Goal: Task Accomplishment & Management: Complete application form

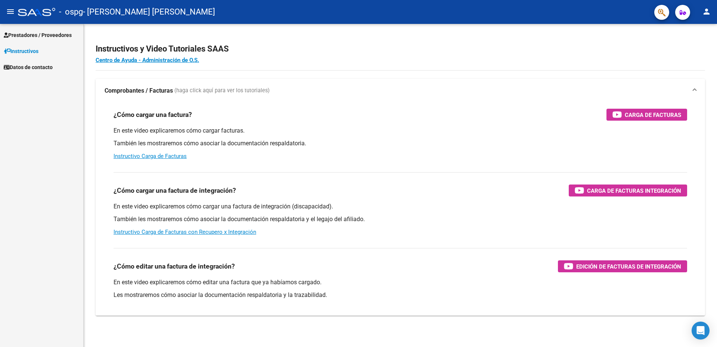
click at [10, 11] on mat-icon "menu" at bounding box center [10, 11] width 9 height 9
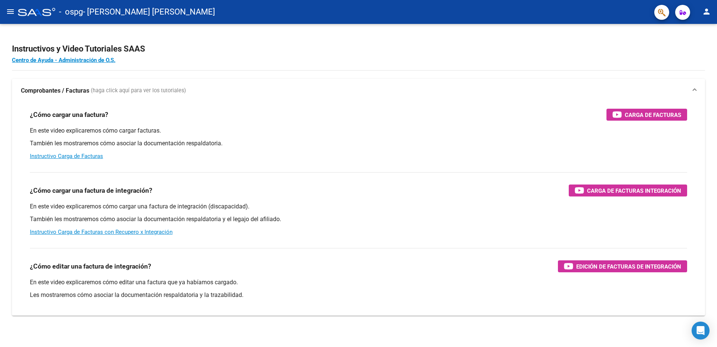
click at [11, 12] on mat-icon "menu" at bounding box center [10, 11] width 9 height 9
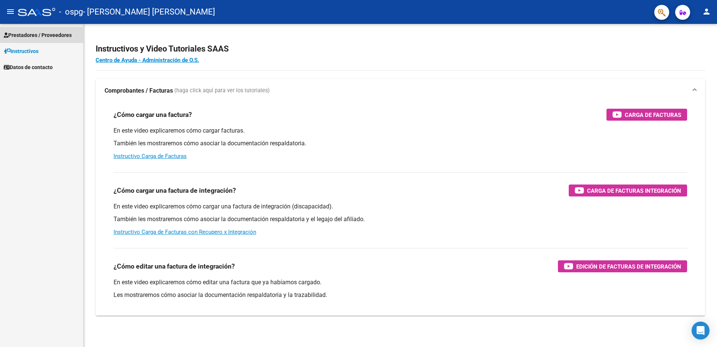
click at [30, 35] on span "Prestadores / Proveedores" at bounding box center [38, 35] width 68 height 8
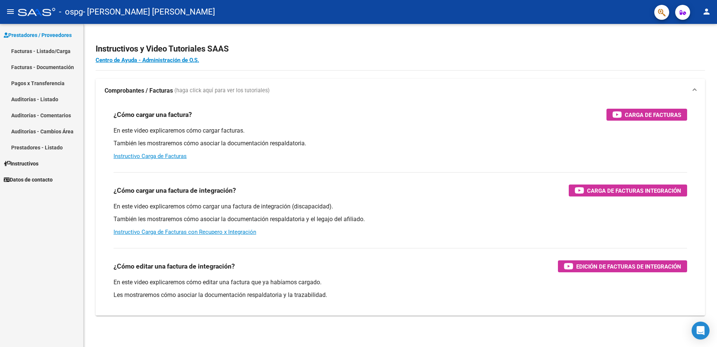
click at [31, 51] on link "Facturas - Listado/Carga" at bounding box center [41, 51] width 83 height 16
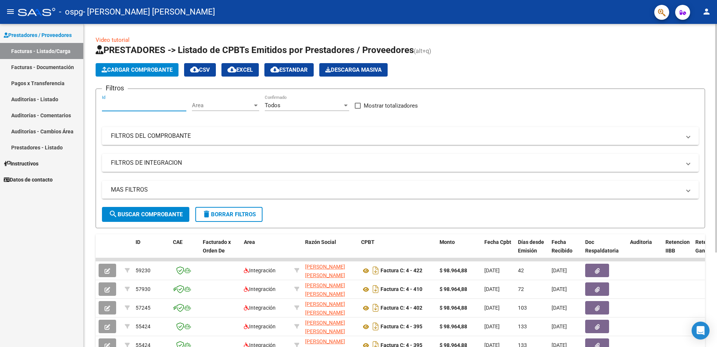
click at [139, 106] on input "Id" at bounding box center [144, 105] width 84 height 7
click at [202, 105] on span "Area" at bounding box center [222, 105] width 61 height 7
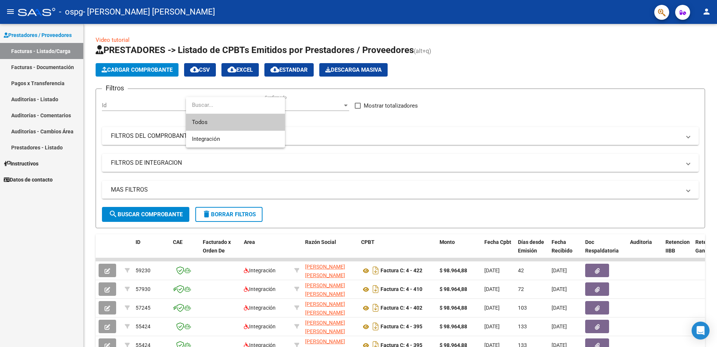
click at [113, 99] on div at bounding box center [358, 173] width 717 height 347
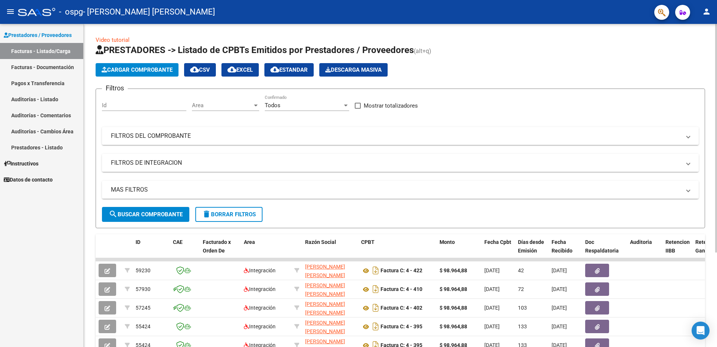
click at [592, 166] on mat-panel-title "FILTROS DE INTEGRACION" at bounding box center [396, 163] width 570 height 8
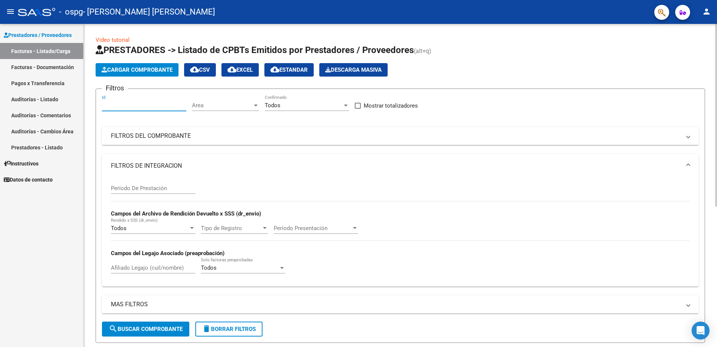
click at [139, 108] on input "Id" at bounding box center [144, 105] width 84 height 7
click at [209, 103] on span "Area" at bounding box center [222, 105] width 61 height 7
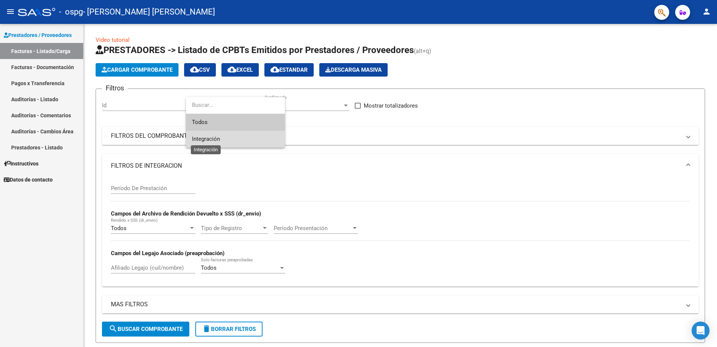
click at [202, 139] on span "Integración" at bounding box center [206, 139] width 28 height 7
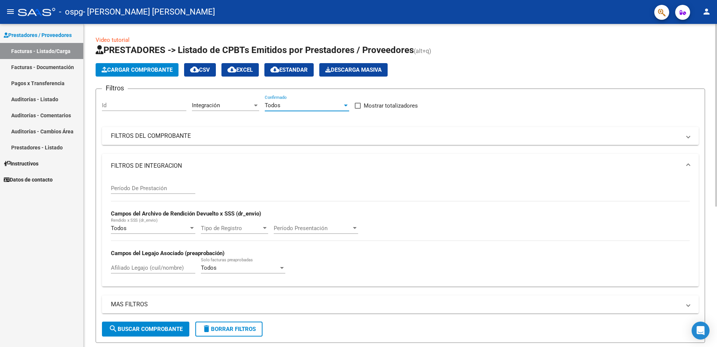
click at [275, 103] on span "Todos" at bounding box center [273, 105] width 16 height 7
click at [275, 103] on span "Todos" at bounding box center [307, 105] width 84 height 17
click at [130, 187] on input "Período De Prestación" at bounding box center [153, 188] width 84 height 7
click at [124, 188] on input "Período De Prestación" at bounding box center [153, 188] width 84 height 7
click at [130, 192] on div "Período De Prestación" at bounding box center [153, 186] width 84 height 16
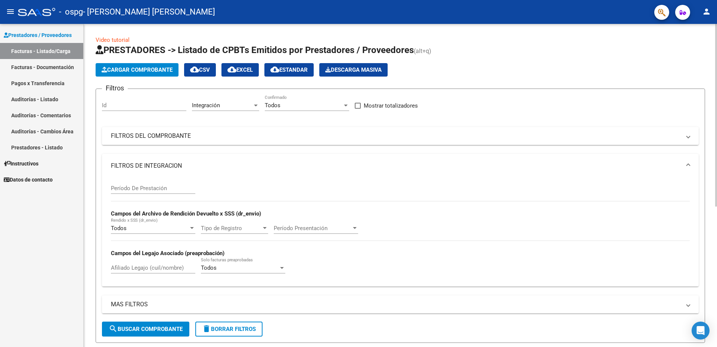
click at [136, 183] on div "Período De Prestación" at bounding box center [153, 186] width 84 height 16
drag, startPoint x: 151, startPoint y: 198, endPoint x: 158, endPoint y: 197, distance: 7.9
click at [151, 198] on div "Período De Prestación" at bounding box center [153, 189] width 84 height 23
click at [183, 189] on input "Período De Prestación" at bounding box center [153, 188] width 84 height 7
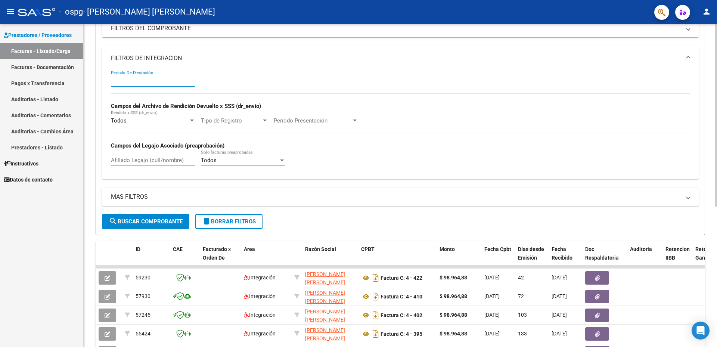
scroll to position [112, 0]
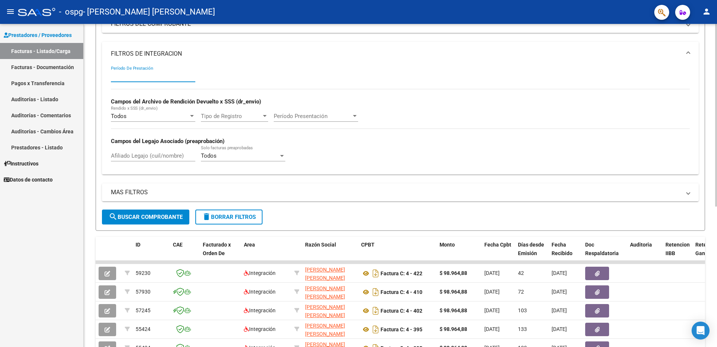
click at [168, 217] on span "search Buscar Comprobante" at bounding box center [146, 217] width 74 height 7
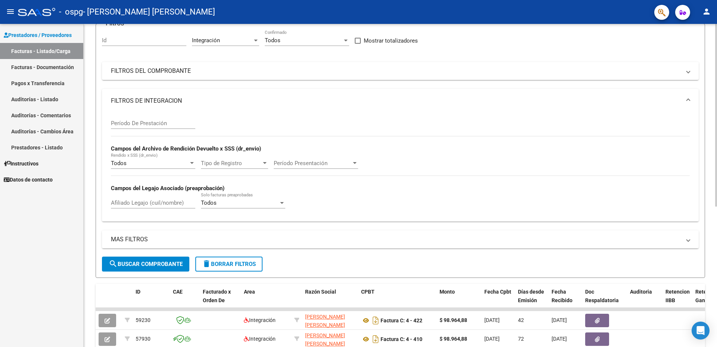
scroll to position [0, 0]
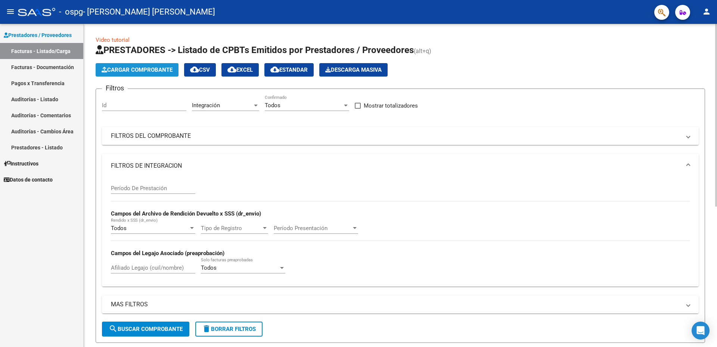
click at [133, 70] on span "Cargar Comprobante" at bounding box center [137, 69] width 71 height 7
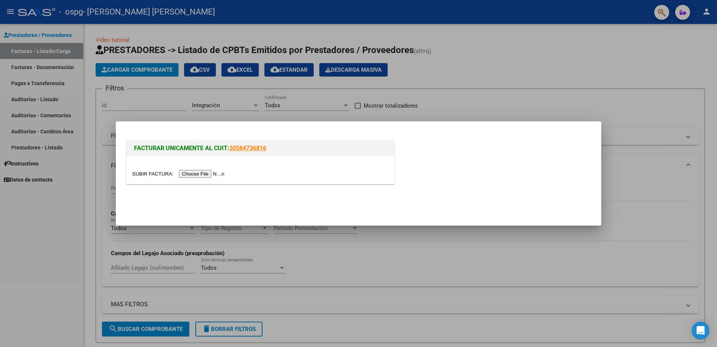
click at [201, 173] on input "file" at bounding box center [179, 174] width 95 height 8
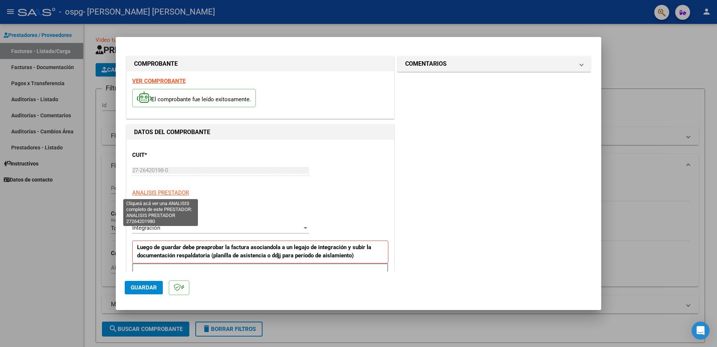
click at [155, 193] on span "ANALISIS PRESTADOR" at bounding box center [160, 192] width 57 height 7
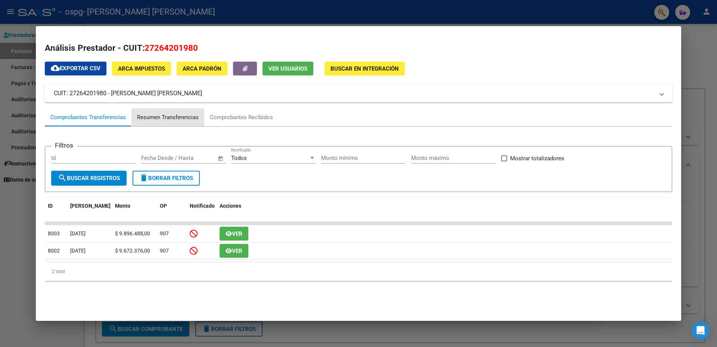
click at [167, 116] on div "Resumen Transferencias" at bounding box center [168, 117] width 62 height 9
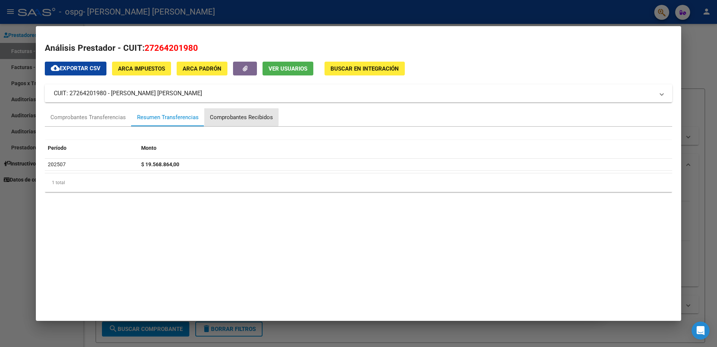
click at [236, 117] on div "Comprobantes Recibidos" at bounding box center [241, 117] width 63 height 9
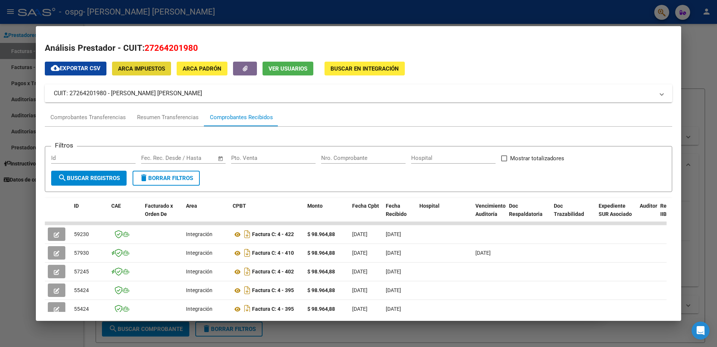
click at [133, 69] on span "ARCA Impuestos" at bounding box center [141, 68] width 47 height 7
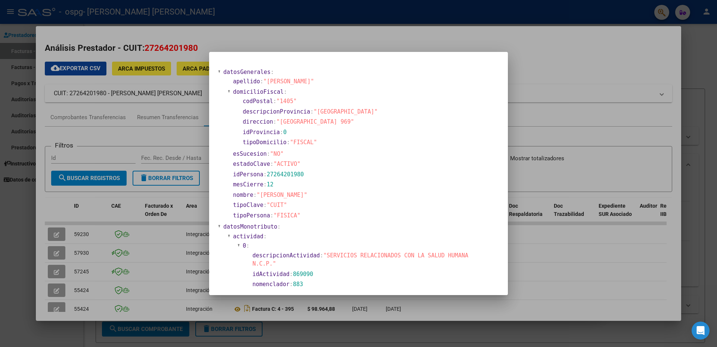
click at [185, 94] on div at bounding box center [358, 173] width 717 height 347
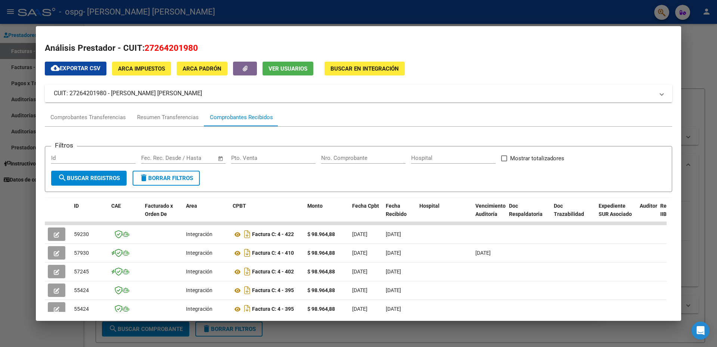
click at [59, 35] on mat-dialog-content "Análisis Prestador - CUIT: 27264201980 cloud_download Exportar CSV ARCA Impuest…" at bounding box center [358, 173] width 645 height 277
click at [86, 90] on mat-panel-title "CUIT: 27264201980 - [PERSON_NAME] [PERSON_NAME]" at bounding box center [354, 93] width 601 height 9
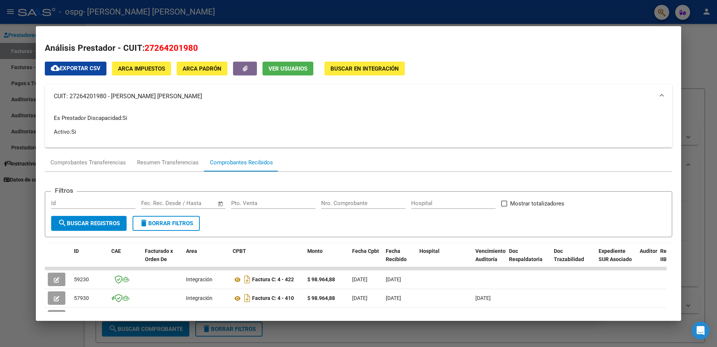
click at [58, 69] on mat-icon "cloud_download" at bounding box center [55, 68] width 9 height 9
click at [644, 69] on div "cloud_download Exportar CSV ARCA Impuestos ARCA Padrón Ver Usuarios Buscar en I…" at bounding box center [359, 264] width 628 height 404
click at [693, 50] on div at bounding box center [358, 173] width 717 height 347
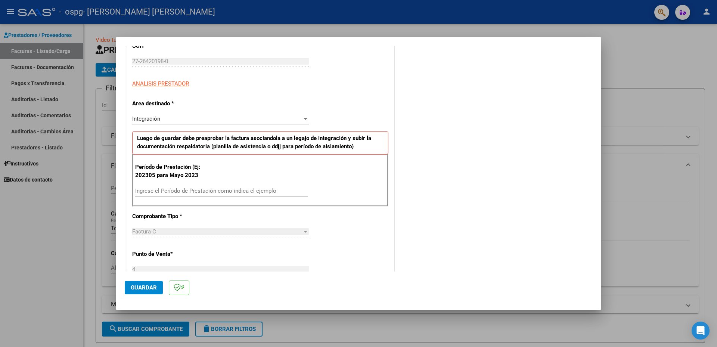
scroll to position [112, 0]
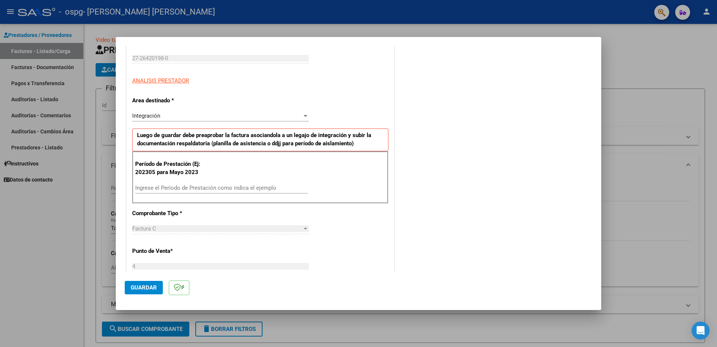
click at [143, 227] on span "Factura C" at bounding box center [144, 228] width 24 height 7
click at [302, 227] on div at bounding box center [305, 229] width 7 height 6
click at [305, 112] on div "Integración" at bounding box center [220, 115] width 177 height 7
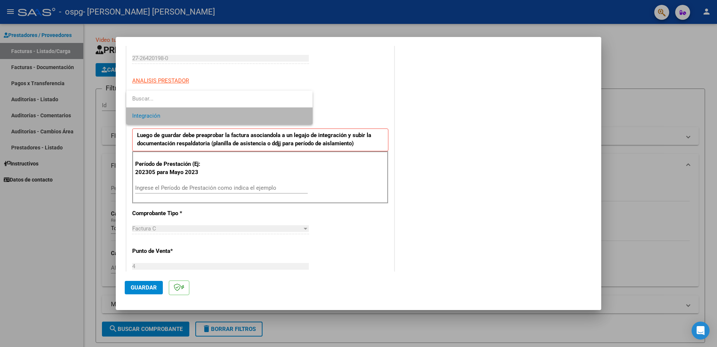
click at [306, 112] on span "Integración" at bounding box center [219, 116] width 174 height 17
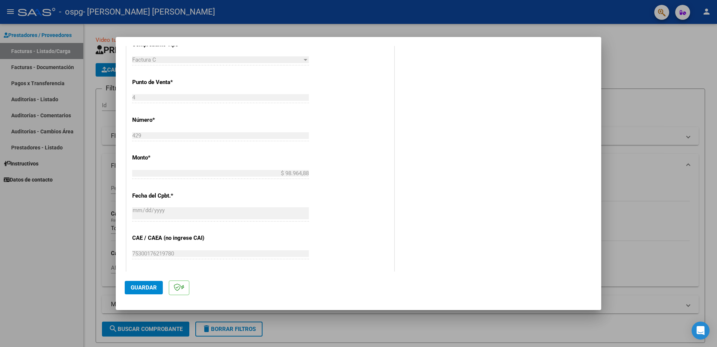
scroll to position [299, 0]
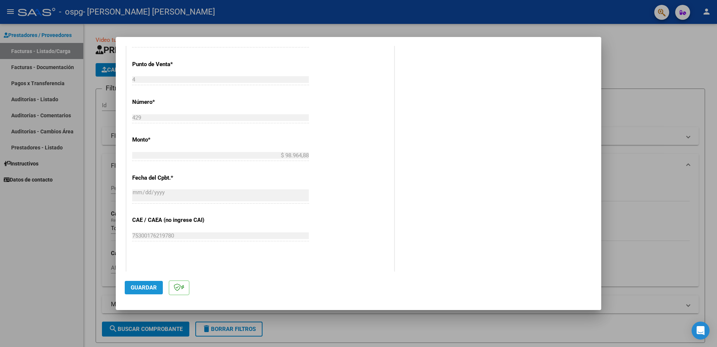
click at [142, 288] on span "Guardar" at bounding box center [144, 287] width 26 height 7
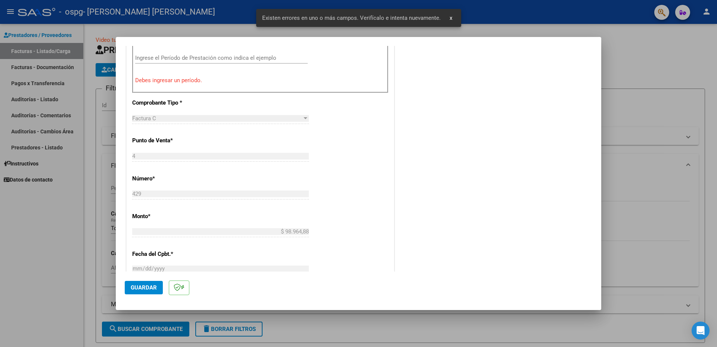
scroll to position [133, 0]
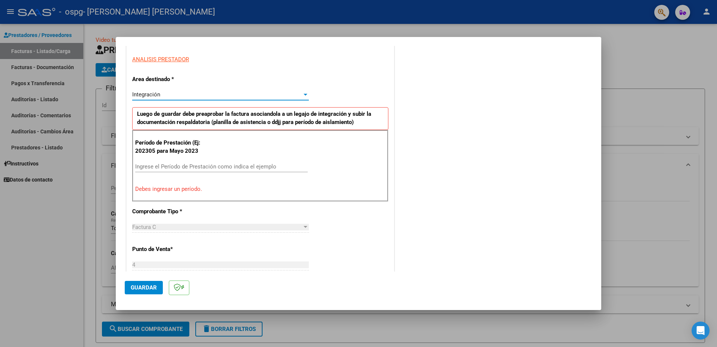
click at [305, 95] on div at bounding box center [306, 95] width 4 height 2
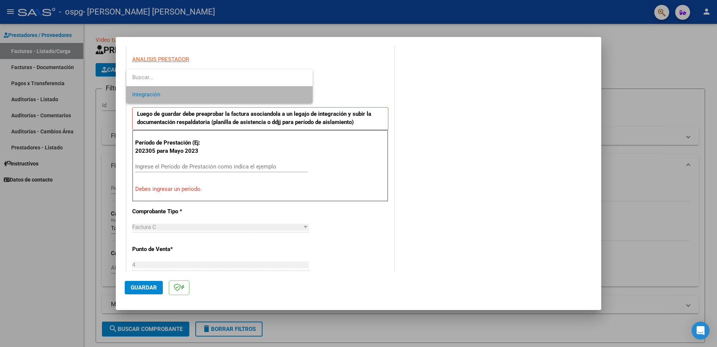
click at [305, 95] on span "Integración" at bounding box center [219, 94] width 174 height 17
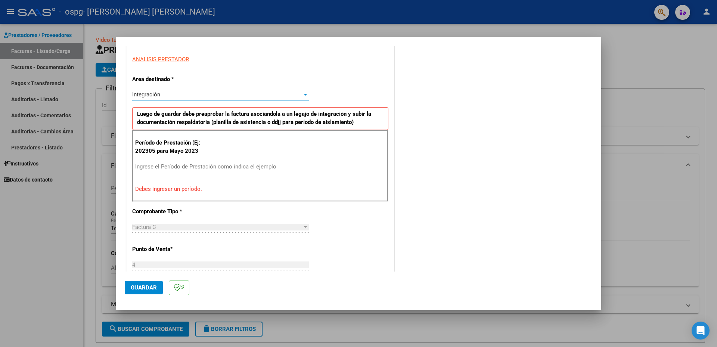
click at [171, 165] on input "Ingrese el Período de Prestación como indica el ejemplo" at bounding box center [221, 166] width 173 height 7
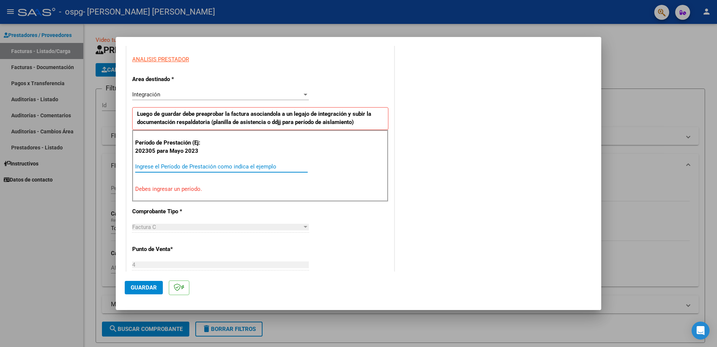
type input "1"
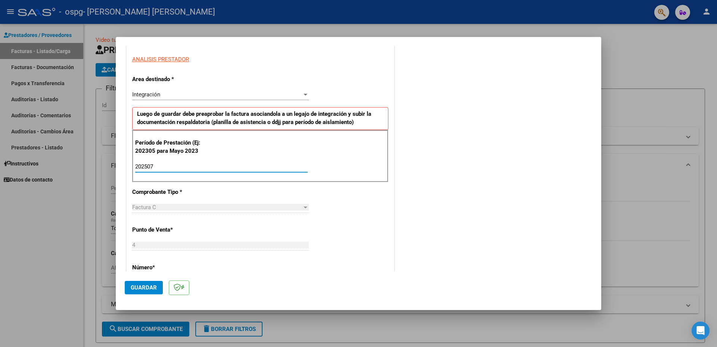
type input "202507"
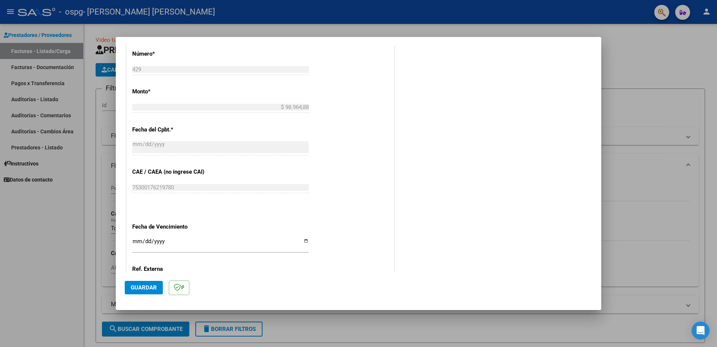
scroll to position [418, 0]
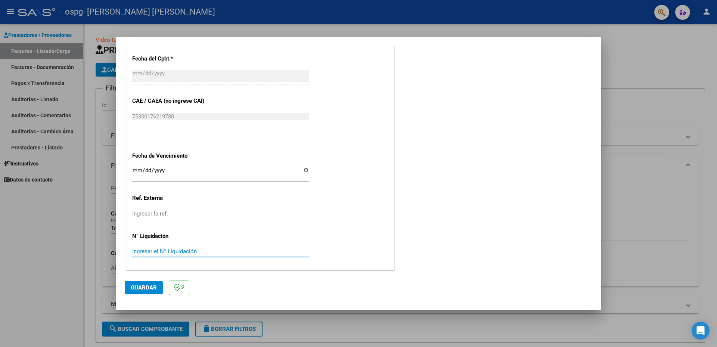
click at [158, 254] on input "Ingresar el N° Liquidación" at bounding box center [220, 251] width 177 height 7
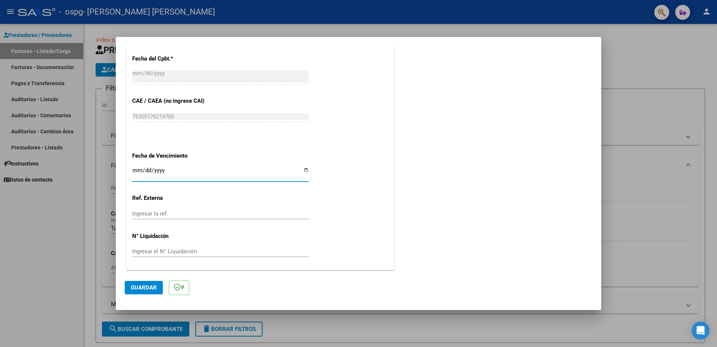
click at [154, 170] on input "Ingresar la fecha" at bounding box center [220, 173] width 177 height 12
click at [305, 168] on input "Ingresar la fecha" at bounding box center [220, 173] width 177 height 12
drag, startPoint x: 132, startPoint y: 173, endPoint x: 158, endPoint y: 168, distance: 26.7
click at [158, 168] on input "Ingresar la fecha" at bounding box center [220, 173] width 177 height 12
click at [303, 170] on input "Ingresar la fecha" at bounding box center [220, 173] width 177 height 12
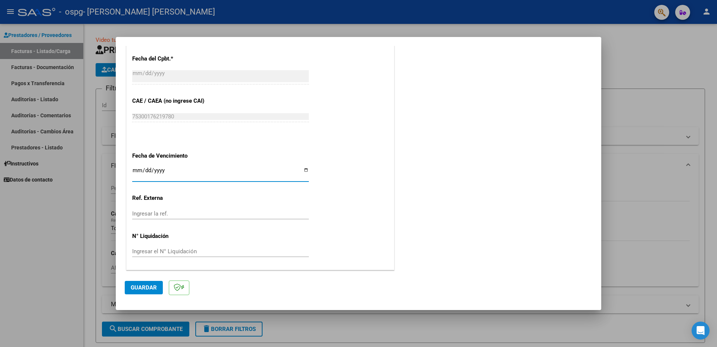
type input "[DATE]"
click at [144, 214] on input "Ingresar la ref." at bounding box center [220, 213] width 177 height 7
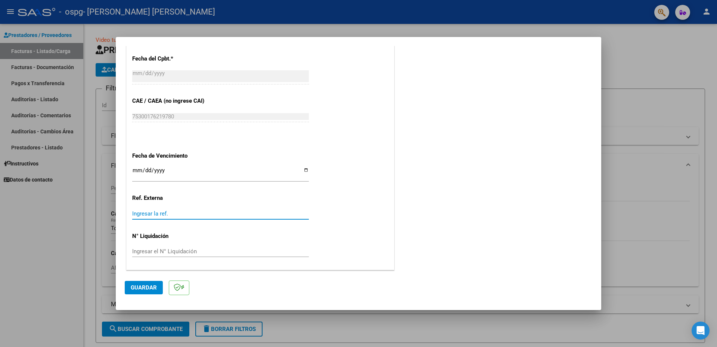
click at [151, 251] on input "Ingresar el N° Liquidación" at bounding box center [220, 251] width 177 height 7
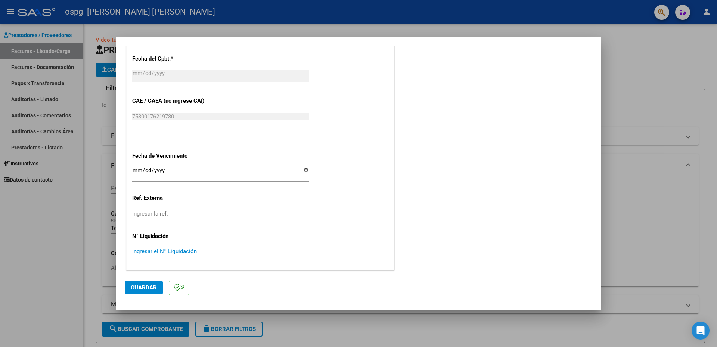
click at [146, 291] on span "Guardar" at bounding box center [144, 287] width 26 height 7
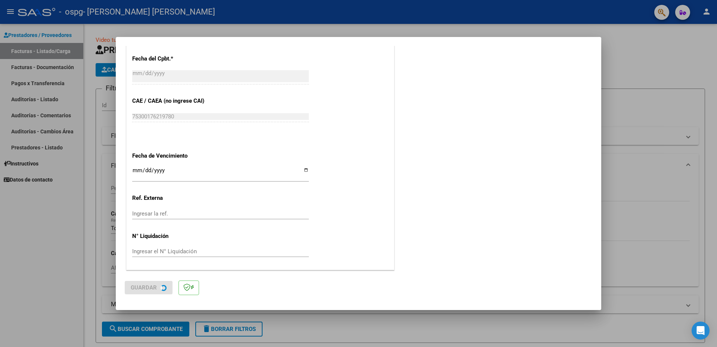
scroll to position [0, 0]
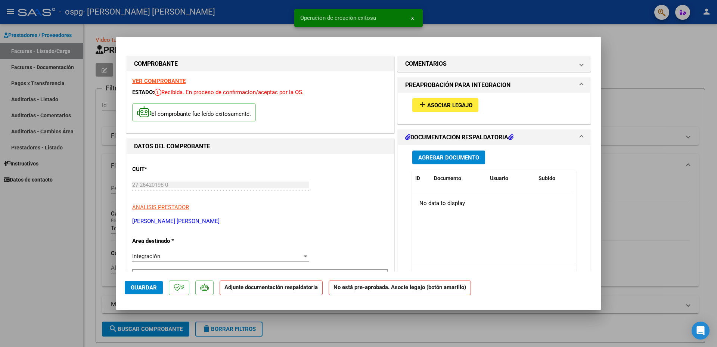
click at [450, 103] on span "Asociar Legajo" at bounding box center [449, 105] width 45 height 7
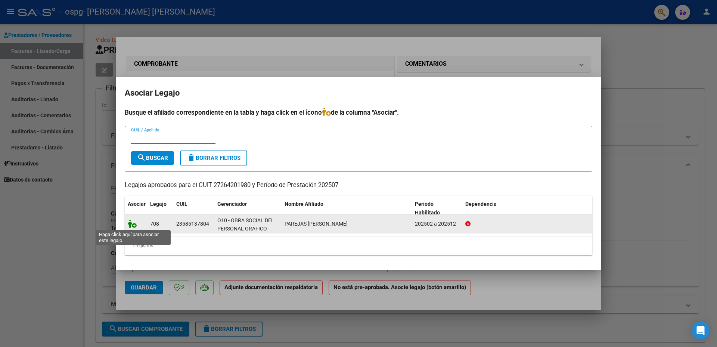
click at [133, 226] on icon at bounding box center [132, 224] width 9 height 8
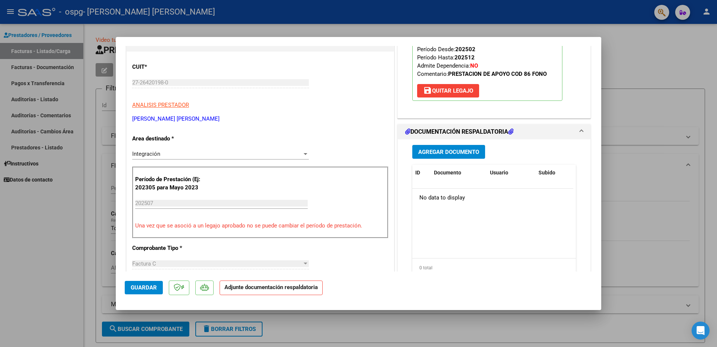
scroll to position [112, 0]
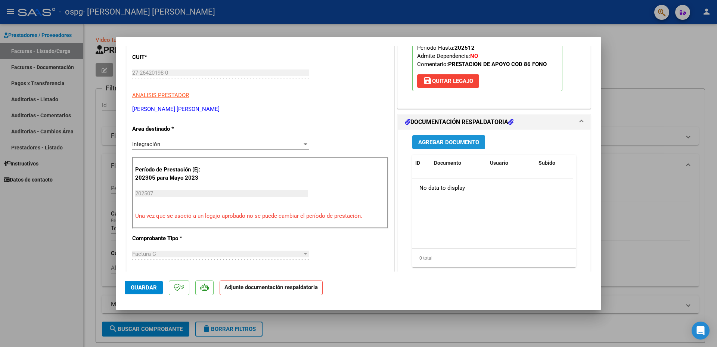
click at [451, 143] on span "Agregar Documento" at bounding box center [448, 142] width 61 height 7
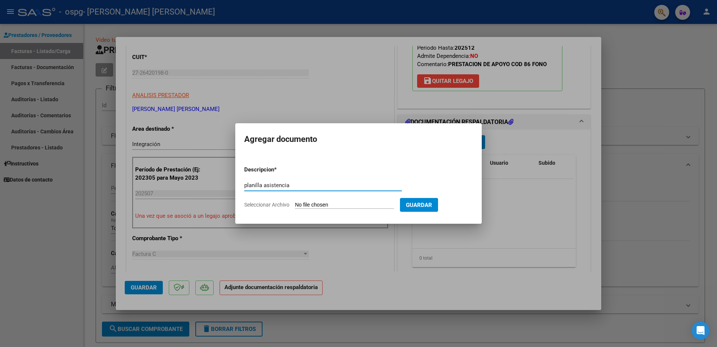
click at [263, 185] on input "planilla asistencia" at bounding box center [323, 185] width 158 height 7
type input "planilla de asistencia"
click at [352, 202] on input "Seleccionar Archivo" at bounding box center [344, 205] width 99 height 7
type input "C:\fakepath\20250811_200916.jpg"
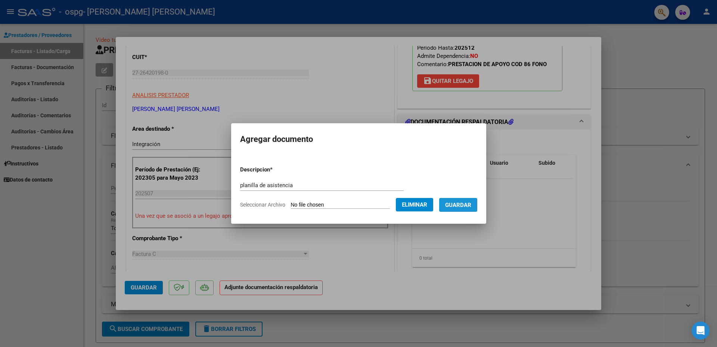
click at [465, 205] on span "Guardar" at bounding box center [458, 205] width 26 height 7
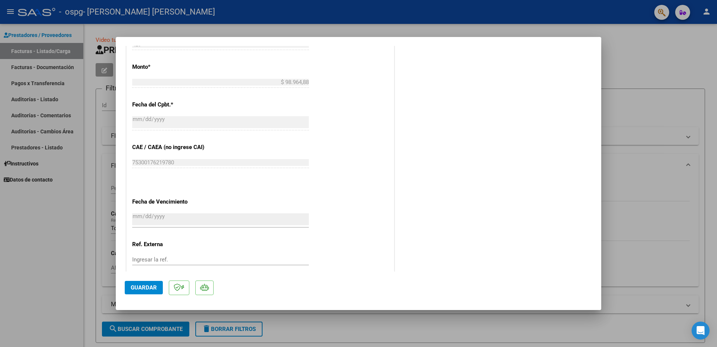
scroll to position [443, 0]
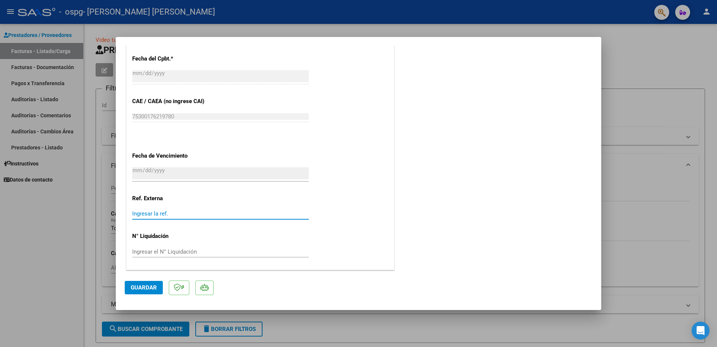
click at [149, 214] on input "Ingresar la ref." at bounding box center [220, 213] width 177 height 7
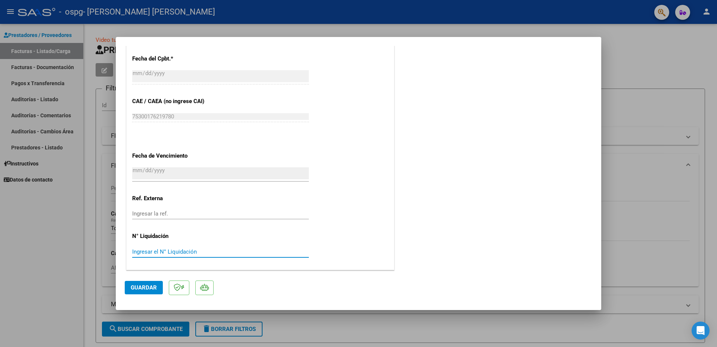
click at [154, 251] on input "Ingresar el N° Liquidación" at bounding box center [220, 251] width 177 height 7
click at [142, 291] on span "Guardar" at bounding box center [144, 287] width 26 height 7
click at [355, 328] on div at bounding box center [358, 173] width 717 height 347
type input "$ 0,00"
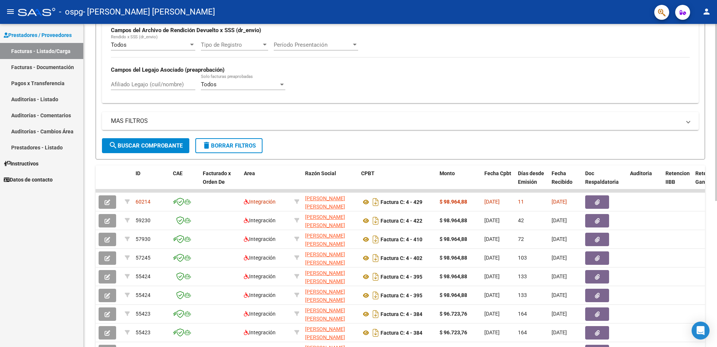
scroll to position [187, 0]
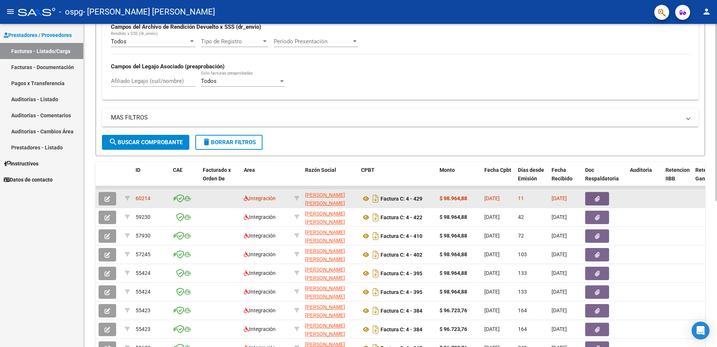
drag, startPoint x: 136, startPoint y: 199, endPoint x: 153, endPoint y: 198, distance: 17.2
click at [153, 198] on div "60214" at bounding box center [151, 198] width 31 height 9
copy span "60214"
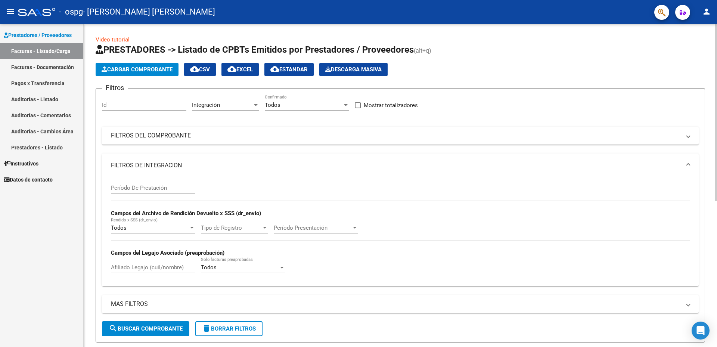
scroll to position [0, 0]
